Goal: Task Accomplishment & Management: Manage account settings

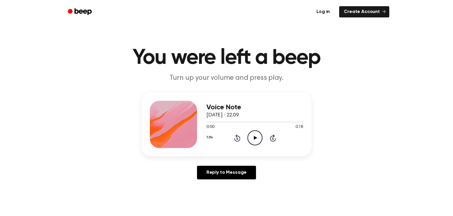
click at [323, 12] on link "Log in" at bounding box center [323, 12] width 25 height 14
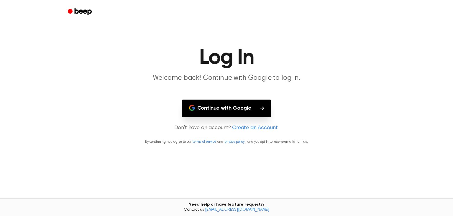
click at [228, 104] on button "Continue with Google" at bounding box center [226, 107] width 89 height 17
click at [53, 70] on header "Log In Welcome back! Continue with Google to log in." at bounding box center [226, 65] width 439 height 36
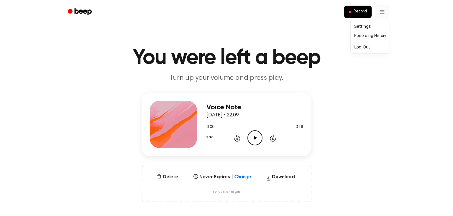
click at [166, 177] on button "Delete" at bounding box center [168, 176] width 26 height 7
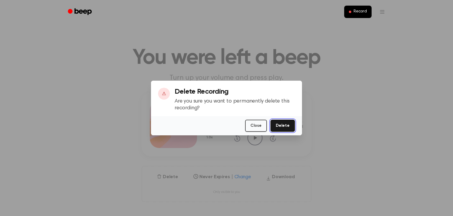
click at [281, 122] on button "Delete" at bounding box center [283, 126] width 24 height 12
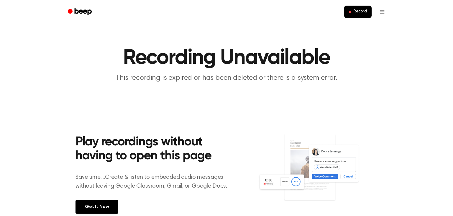
scroll to position [133, 0]
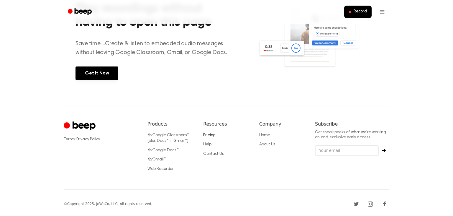
click at [209, 136] on link "Pricing" at bounding box center [209, 135] width 12 height 4
